Goal: Information Seeking & Learning: Find contact information

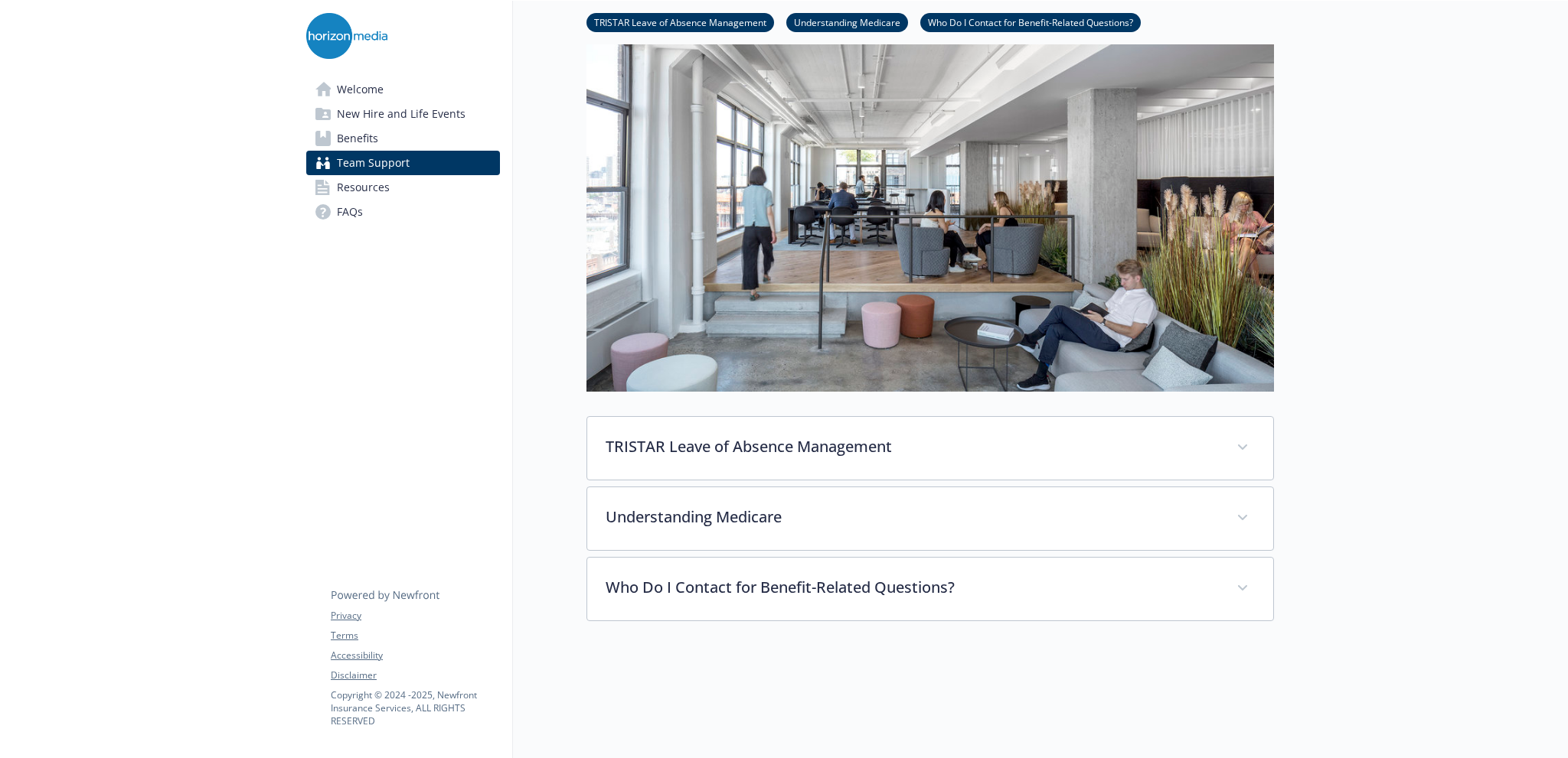
scroll to position [230, 0]
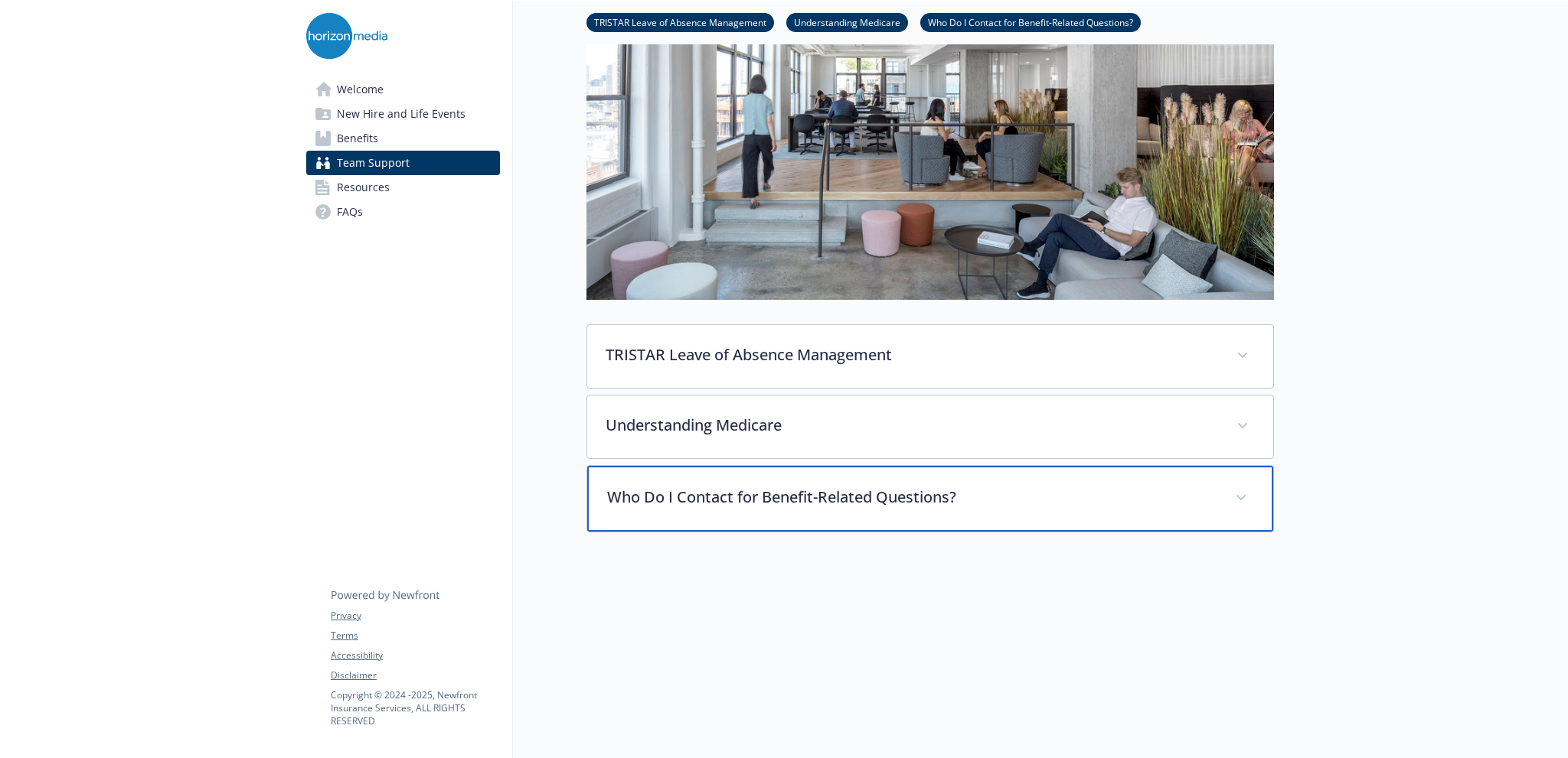
click at [895, 516] on div "Who Do I Contact for Benefit-Related Questions?" at bounding box center [930, 498] width 686 height 66
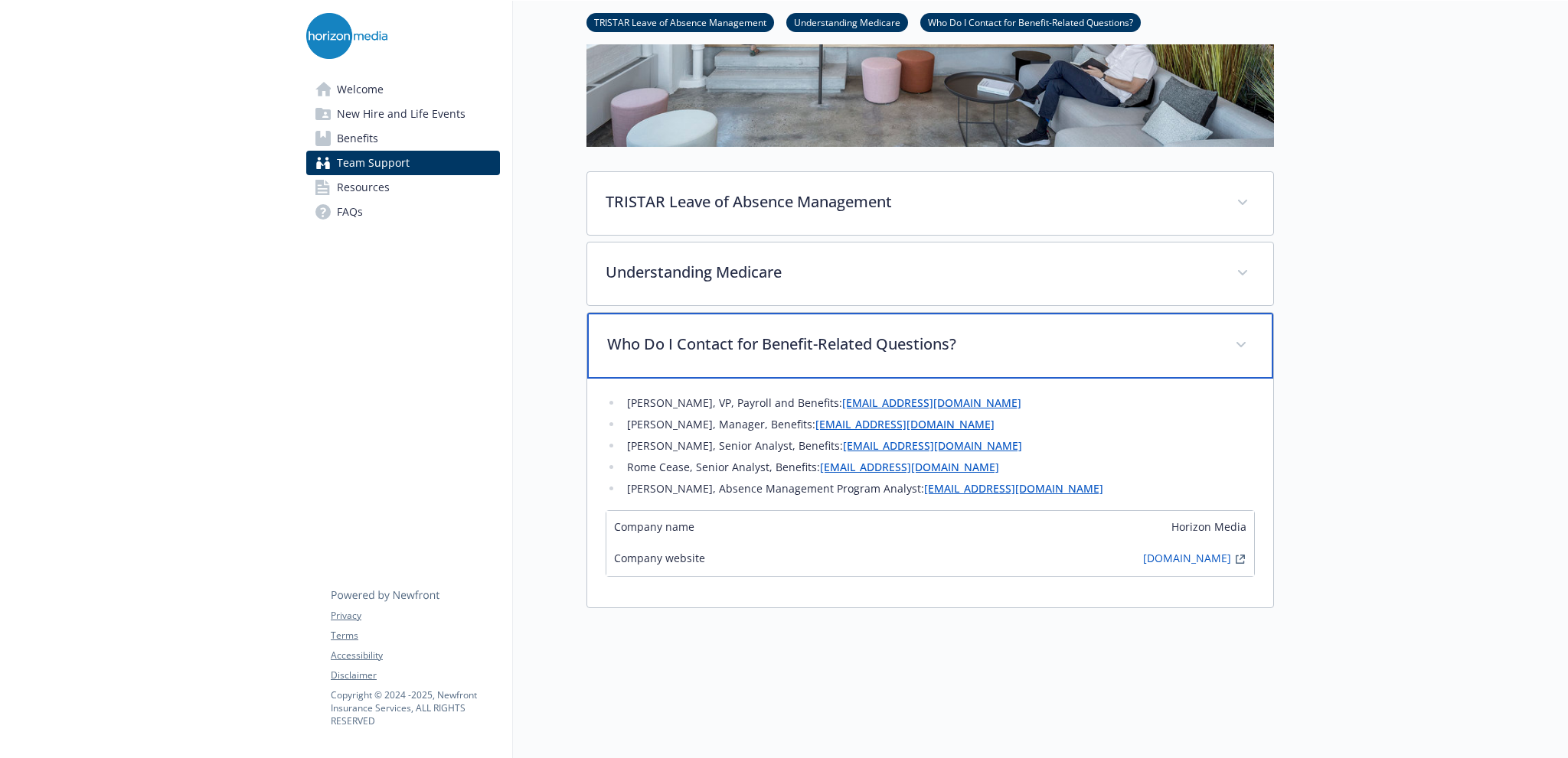
scroll to position [306, 0]
